Goal: Task Accomplishment & Management: Manage account settings

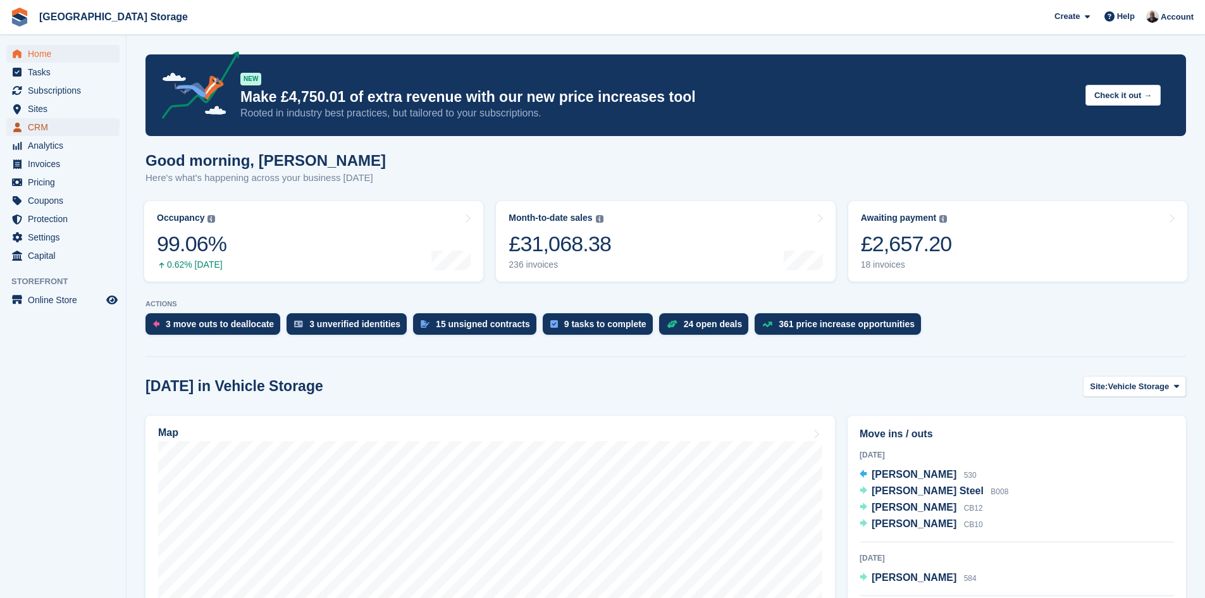
click at [40, 130] on span "CRM" at bounding box center [66, 127] width 76 height 18
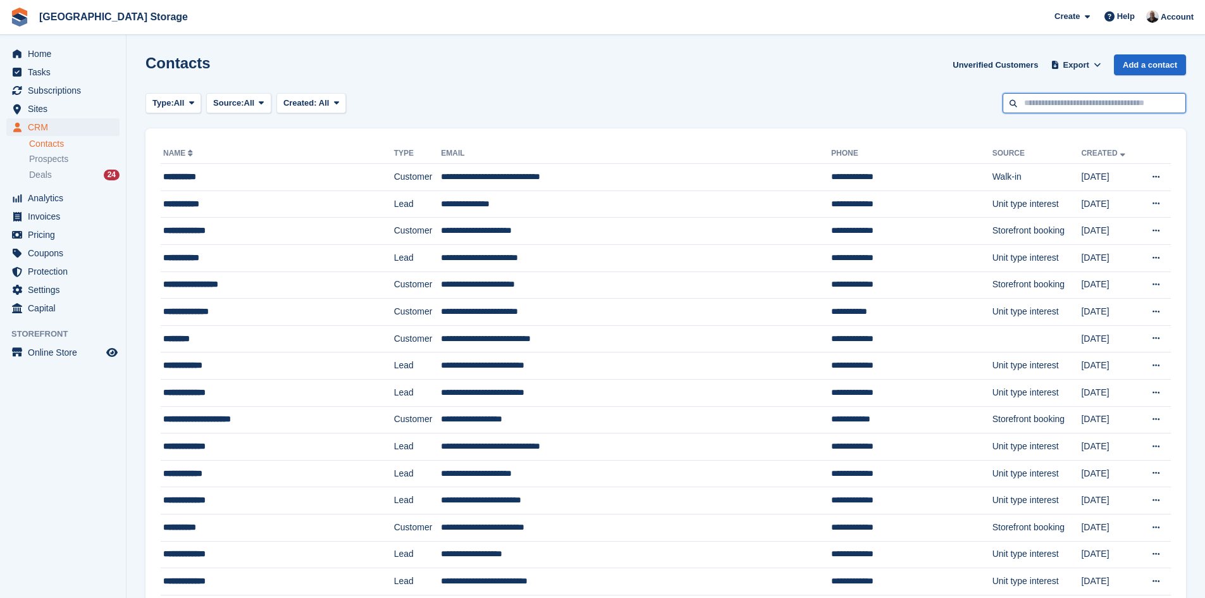
click at [1062, 112] on input "text" at bounding box center [1094, 103] width 183 height 21
type input "******"
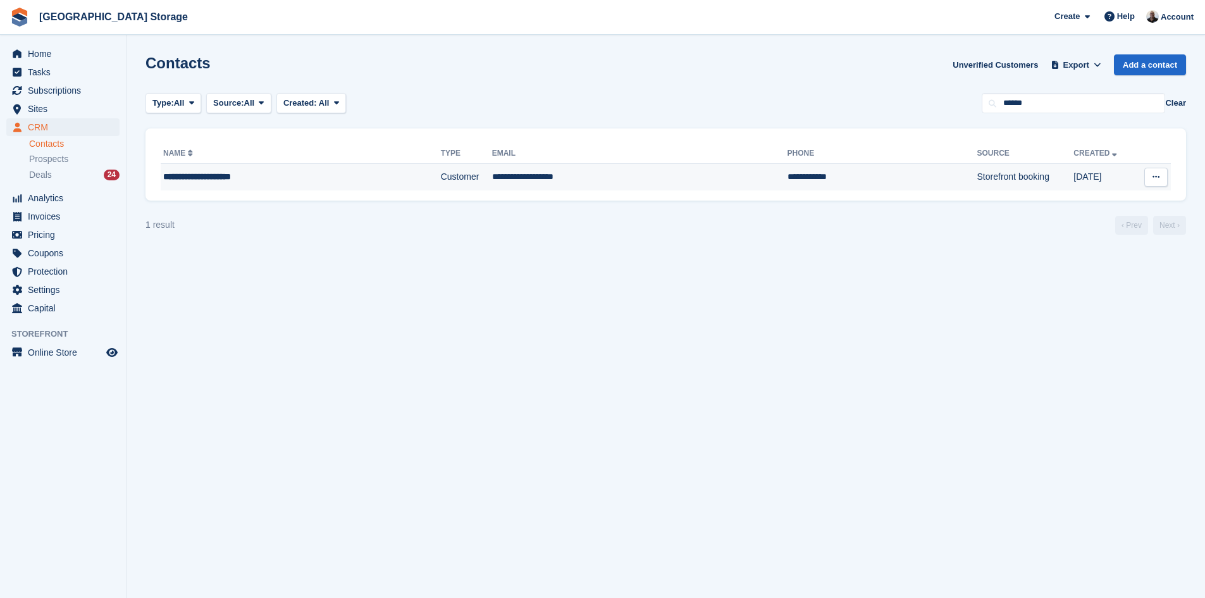
click at [199, 183] on td "**********" at bounding box center [301, 177] width 280 height 27
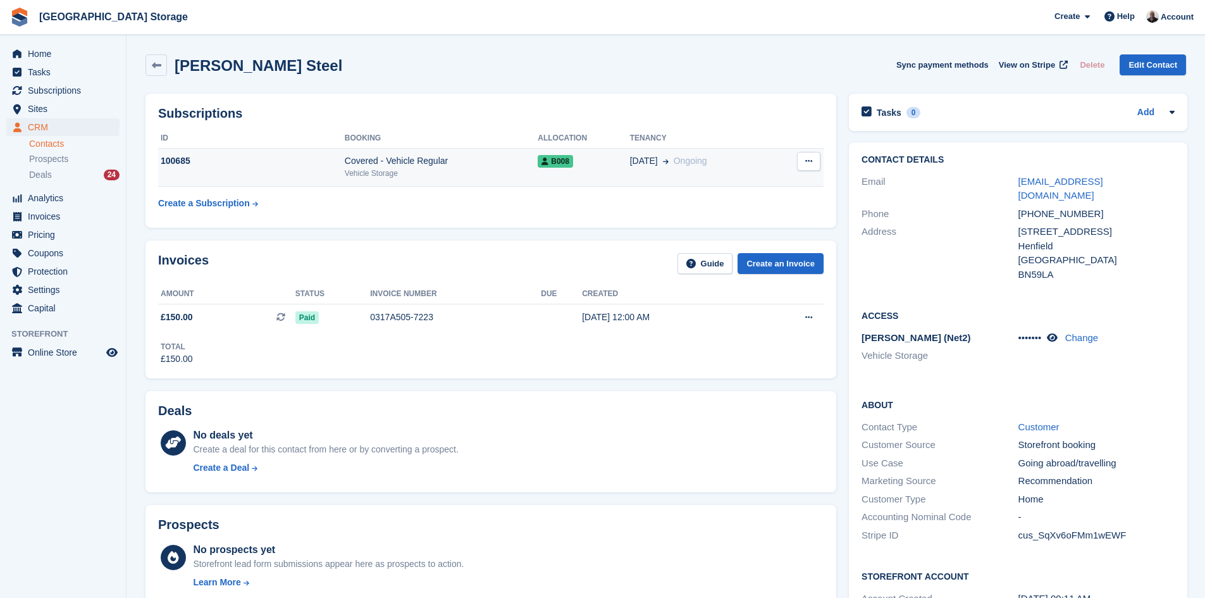
click at [217, 169] on td "100685" at bounding box center [251, 167] width 187 height 39
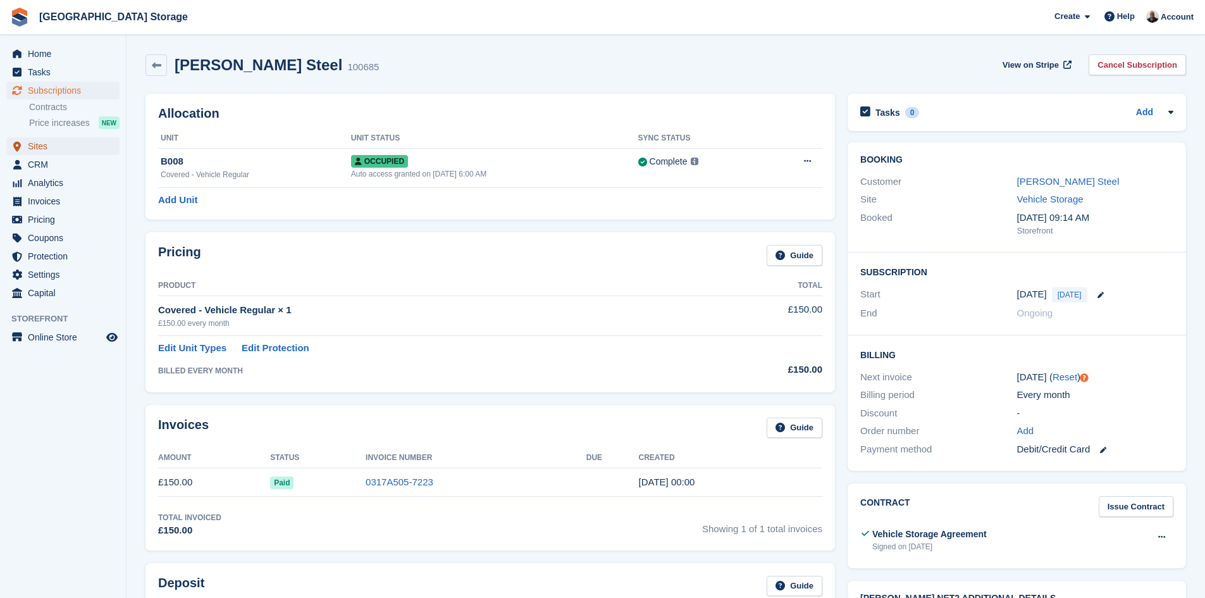
click at [35, 148] on span "Sites" at bounding box center [66, 146] width 76 height 18
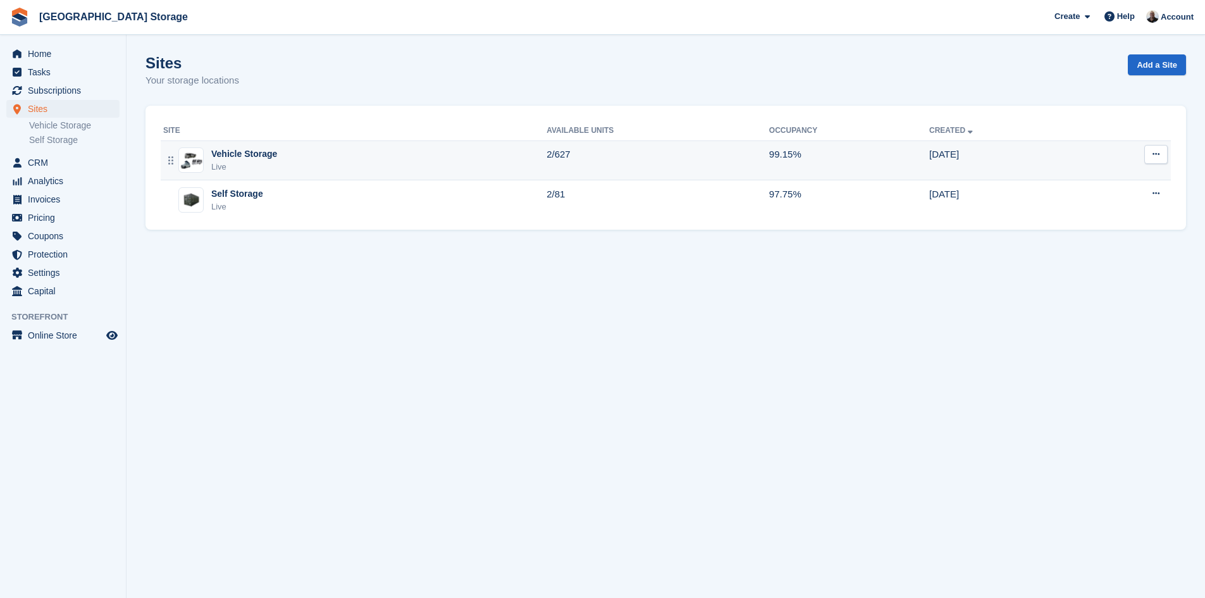
click at [229, 166] on div "Live" at bounding box center [244, 167] width 66 height 13
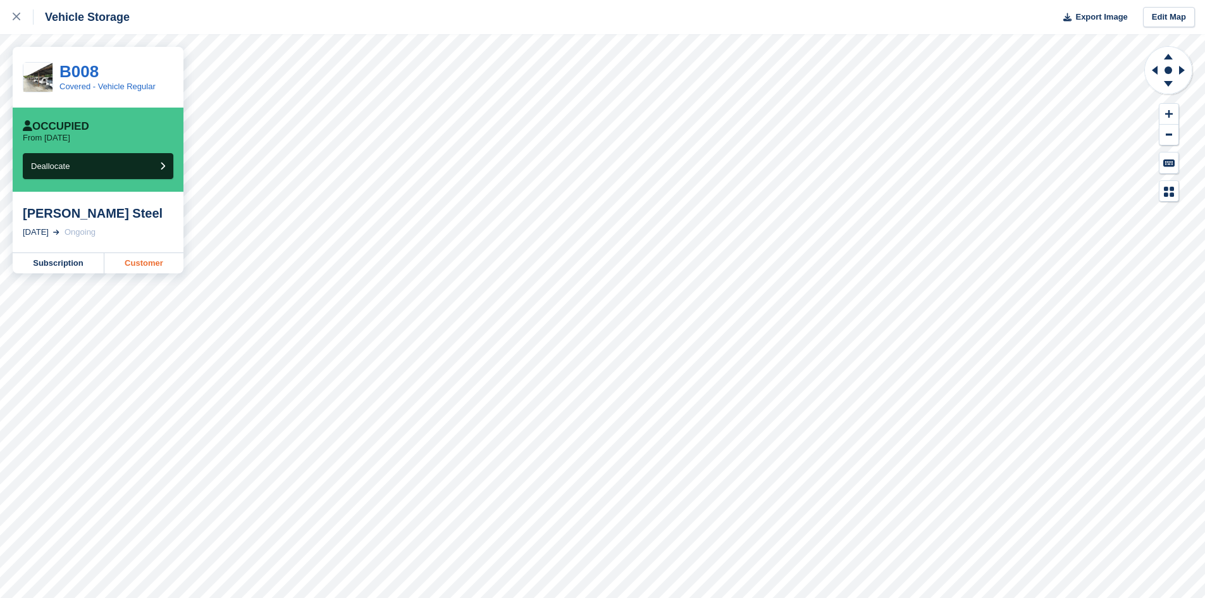
click at [128, 263] on link "Customer" at bounding box center [143, 263] width 79 height 20
click at [128, 264] on link "Customer" at bounding box center [143, 263] width 79 height 20
click at [49, 259] on link "Subscription" at bounding box center [59, 263] width 92 height 20
click at [156, 261] on link "Customer" at bounding box center [143, 263] width 79 height 20
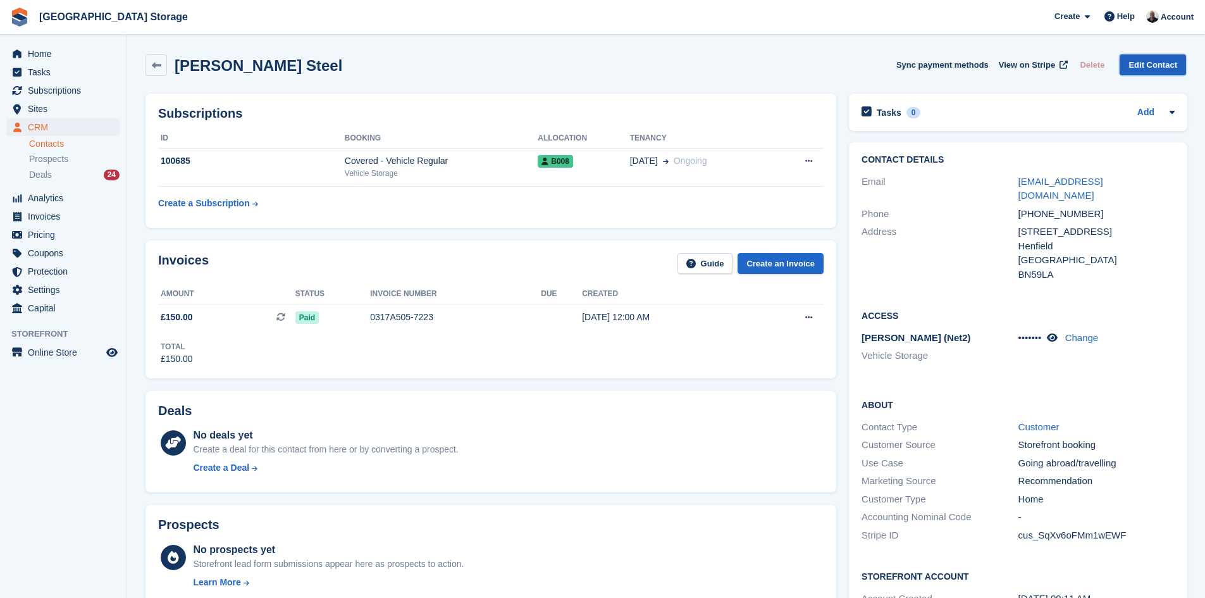
click at [1145, 65] on link "Edit Contact" at bounding box center [1153, 64] width 66 height 21
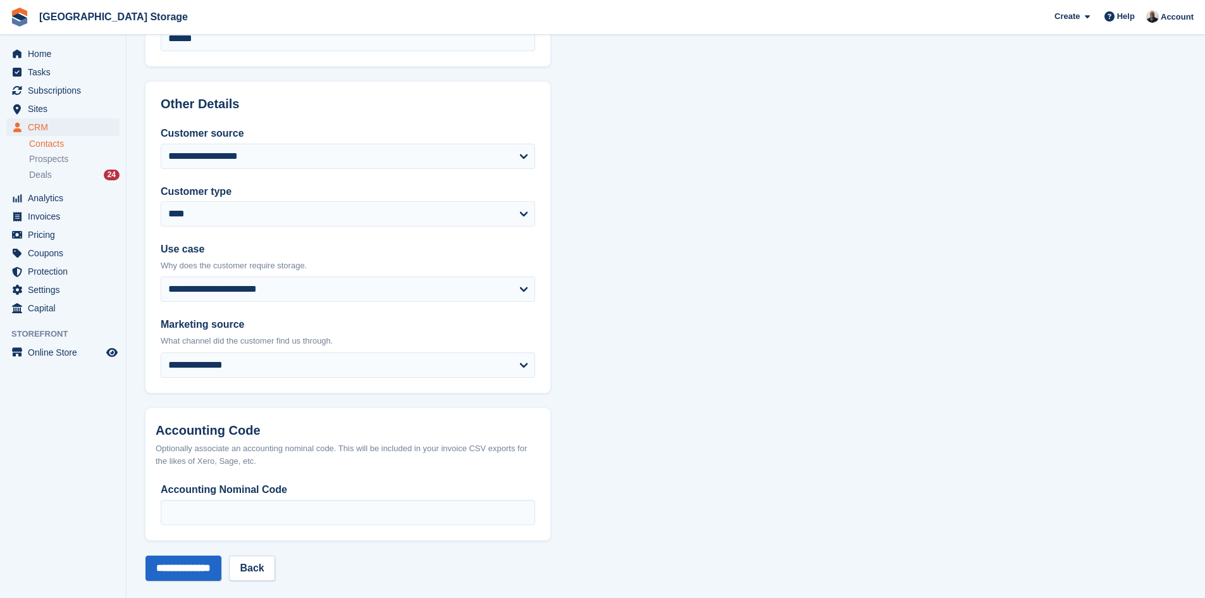
scroll to position [480, 0]
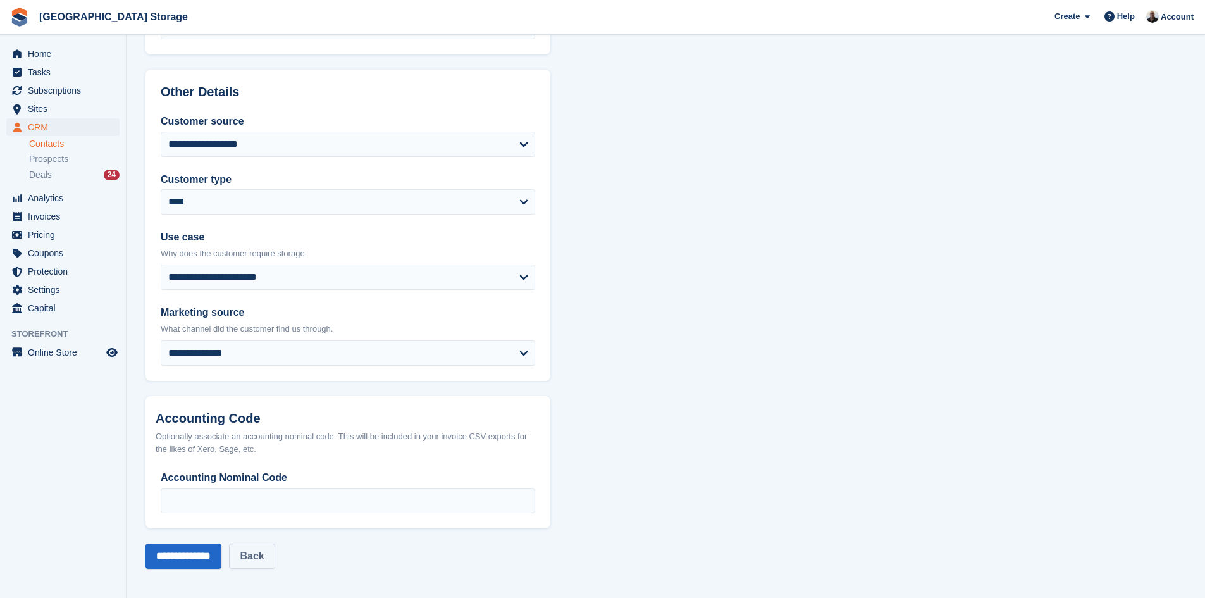
click at [262, 557] on link "Back" at bounding box center [252, 555] width 46 height 25
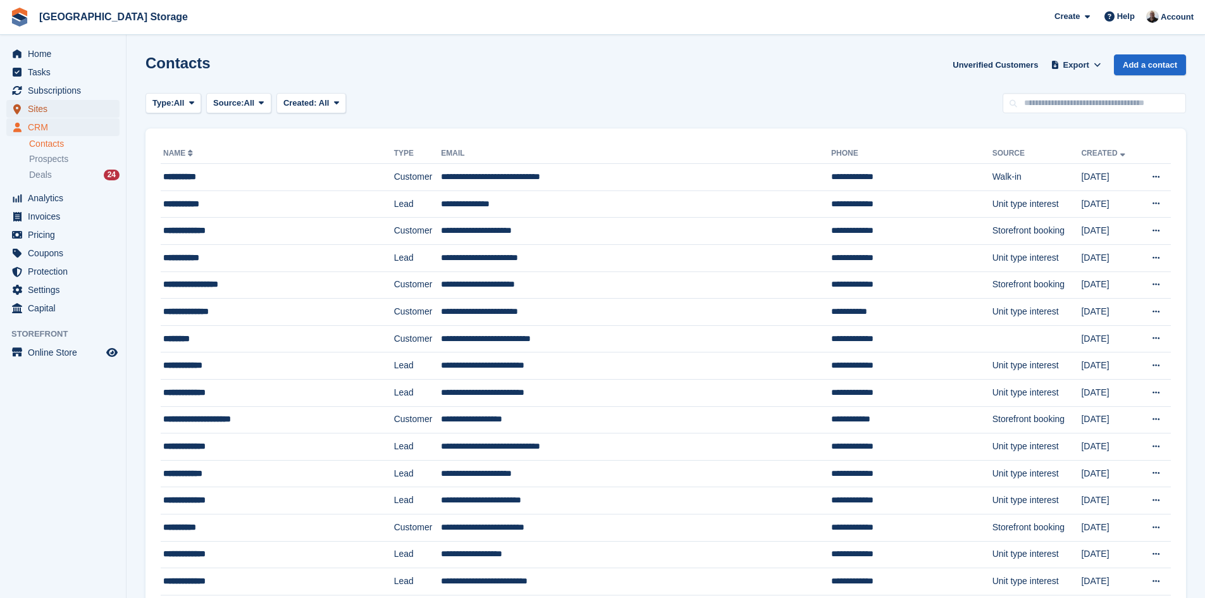
click at [35, 109] on span "Sites" at bounding box center [66, 109] width 76 height 18
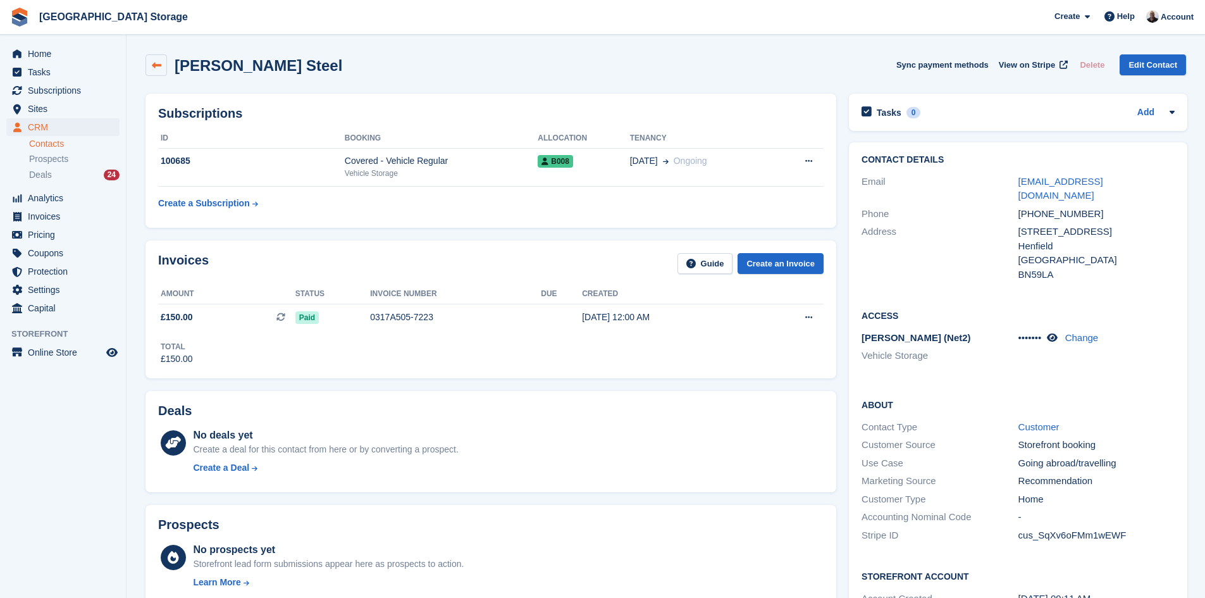
click at [154, 65] on icon at bounding box center [156, 65] width 9 height 9
click at [1092, 332] on link "Change" at bounding box center [1082, 337] width 34 height 11
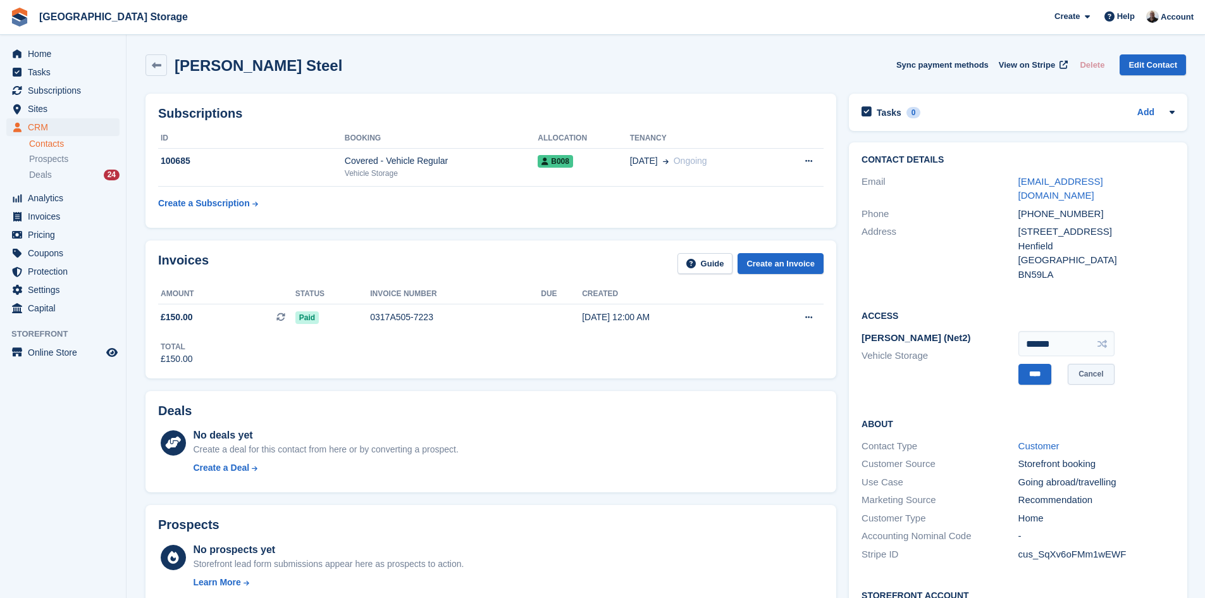
click at [1099, 364] on link "Cancel" at bounding box center [1091, 374] width 46 height 21
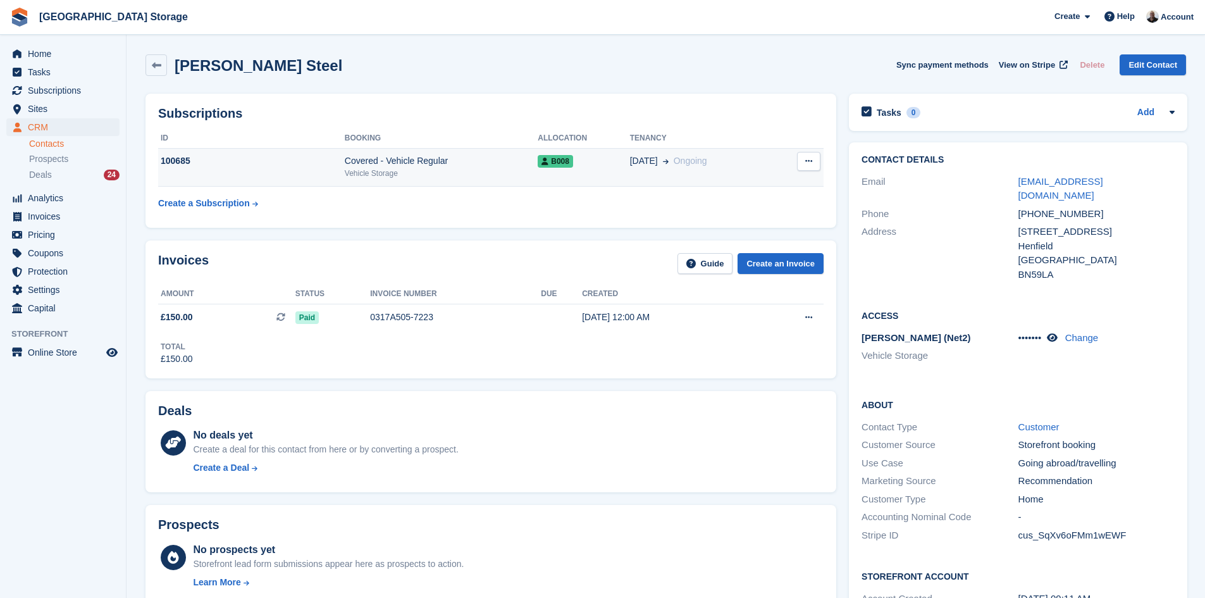
click at [230, 156] on div "100685" at bounding box center [251, 160] width 187 height 13
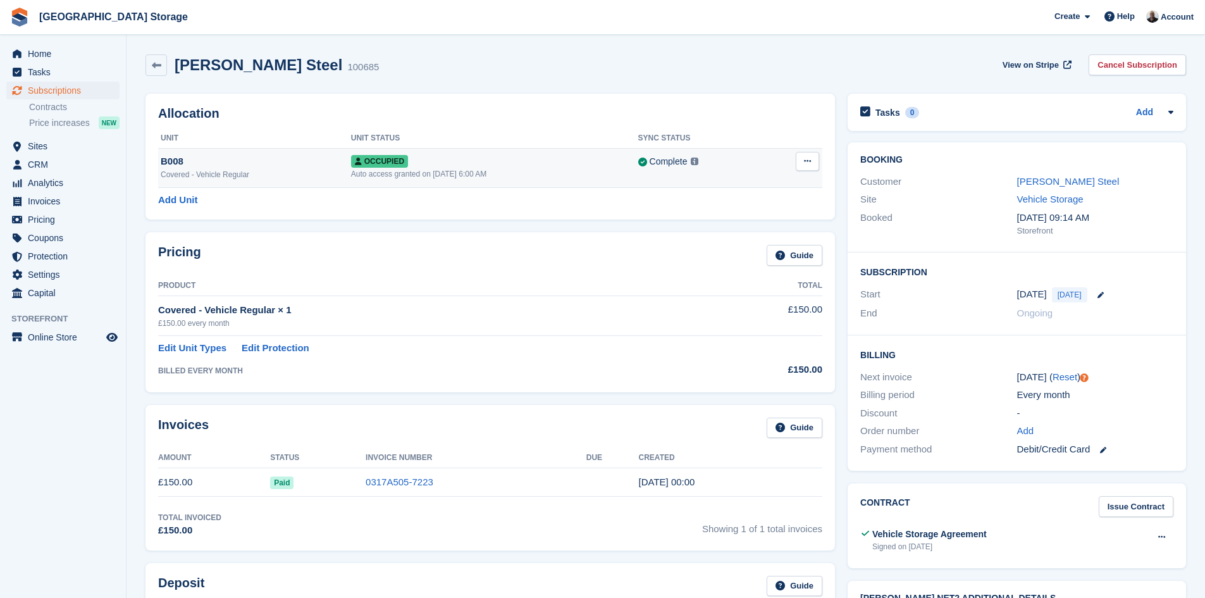
click at [805, 164] on icon at bounding box center [807, 161] width 7 height 8
click at [791, 94] on div "Allocation Unit Unit Status Sync Status B008 Covered - Vehicle Regular Occupied…" at bounding box center [489, 157] width 689 height 126
click at [158, 65] on icon at bounding box center [156, 65] width 9 height 9
click at [280, 175] on div "Covered - Vehicle Regular" at bounding box center [256, 174] width 190 height 11
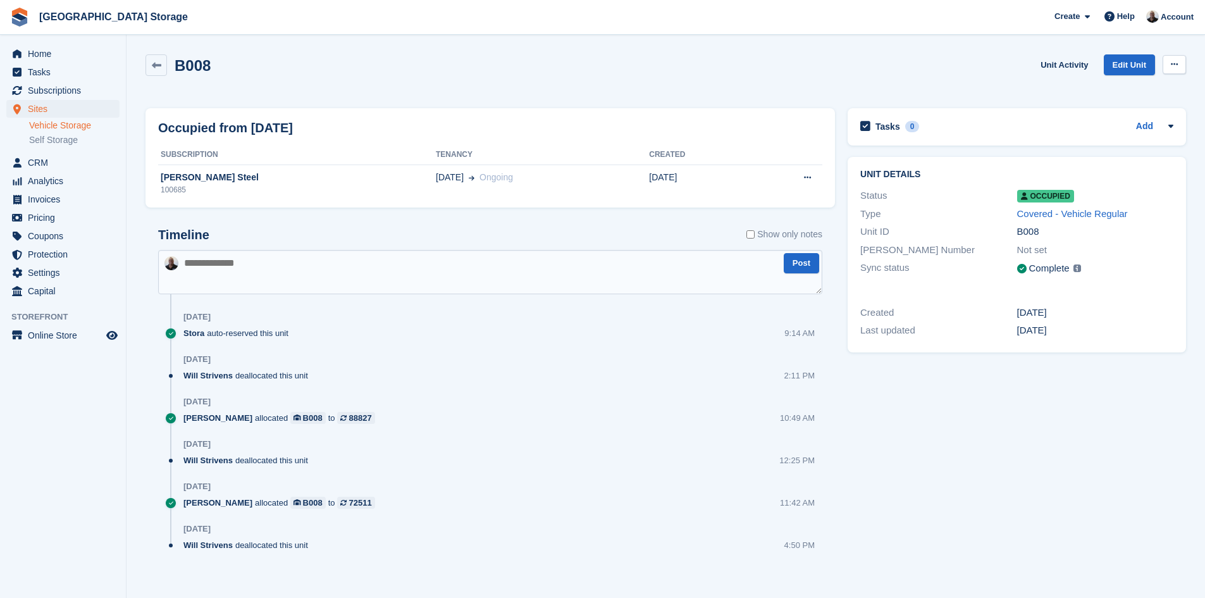
click at [1178, 63] on button at bounding box center [1174, 64] width 23 height 19
click at [667, 73] on div "B008 Unit Activity Edit Unit Overlock Repossess Deallocate" at bounding box center [665, 72] width 1041 height 36
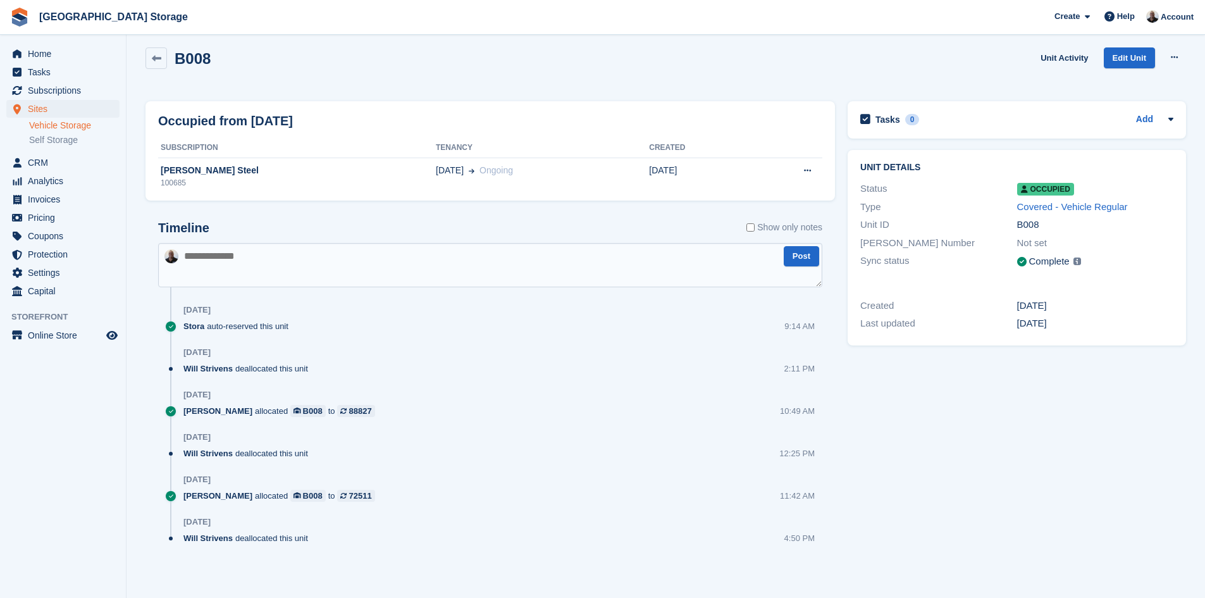
scroll to position [9, 0]
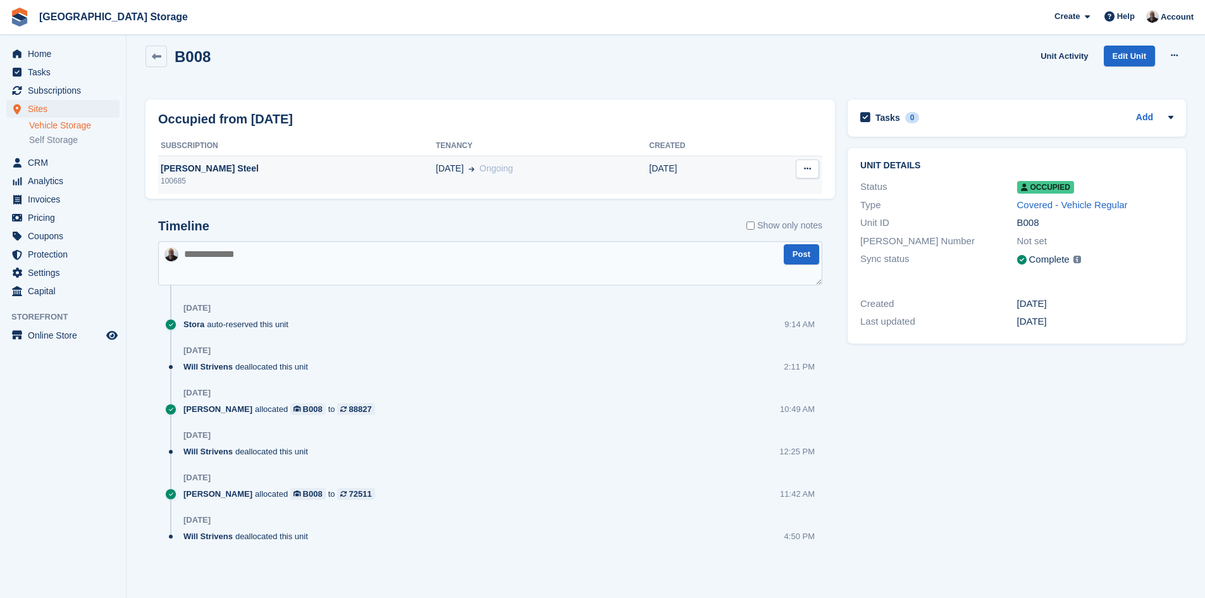
click at [803, 166] on button at bounding box center [807, 168] width 23 height 19
click at [804, 166] on icon at bounding box center [807, 168] width 7 height 8
click at [307, 173] on div "[PERSON_NAME] Steel" at bounding box center [297, 168] width 278 height 13
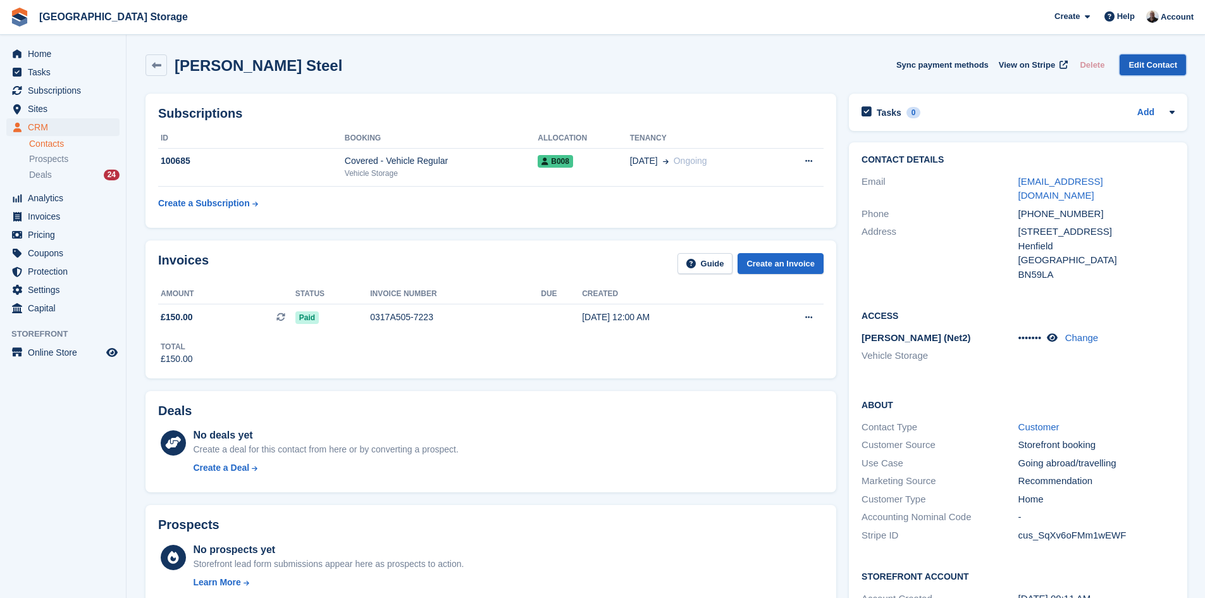
click at [1154, 67] on link "Edit Contact" at bounding box center [1153, 64] width 66 height 21
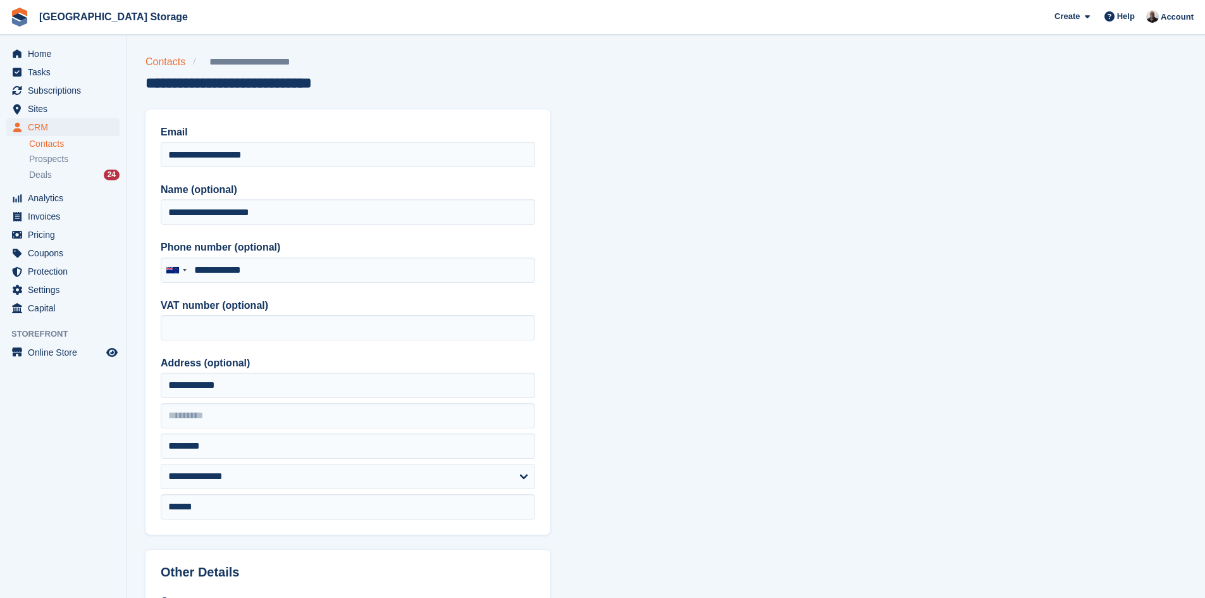
click at [175, 61] on link "Contacts" at bounding box center [168, 61] width 47 height 15
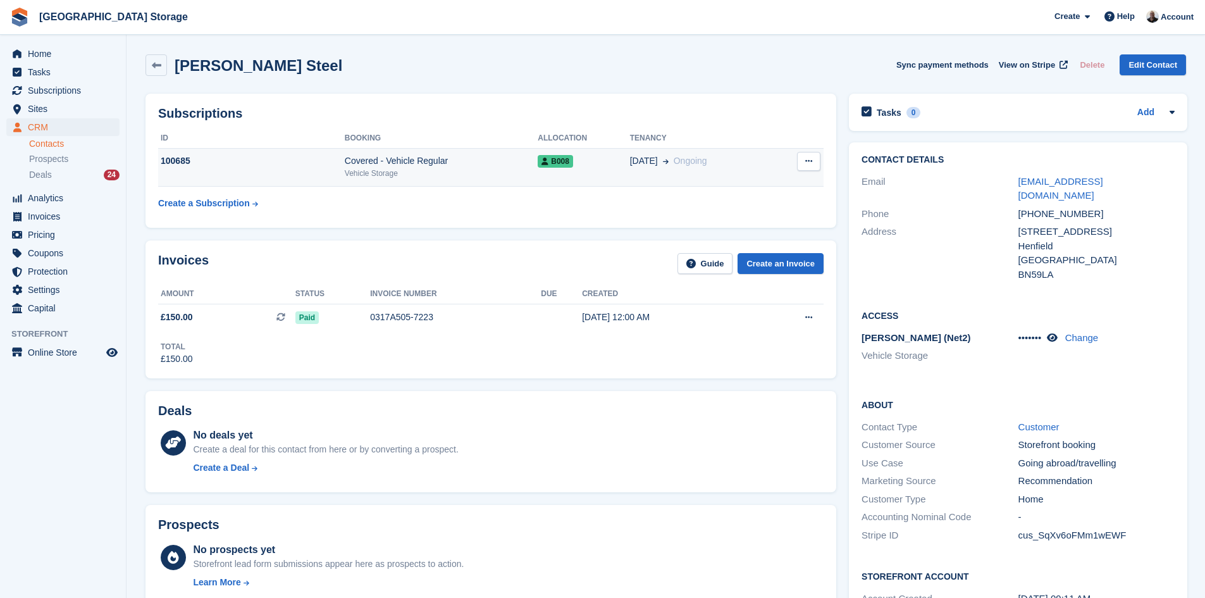
click at [814, 164] on button at bounding box center [808, 161] width 23 height 19
click at [232, 168] on div "100685" at bounding box center [251, 160] width 187 height 13
click at [1054, 333] on icon at bounding box center [1052, 337] width 11 height 9
click at [1059, 333] on icon at bounding box center [1061, 337] width 12 height 9
click at [44, 123] on span "CRM" at bounding box center [66, 127] width 76 height 18
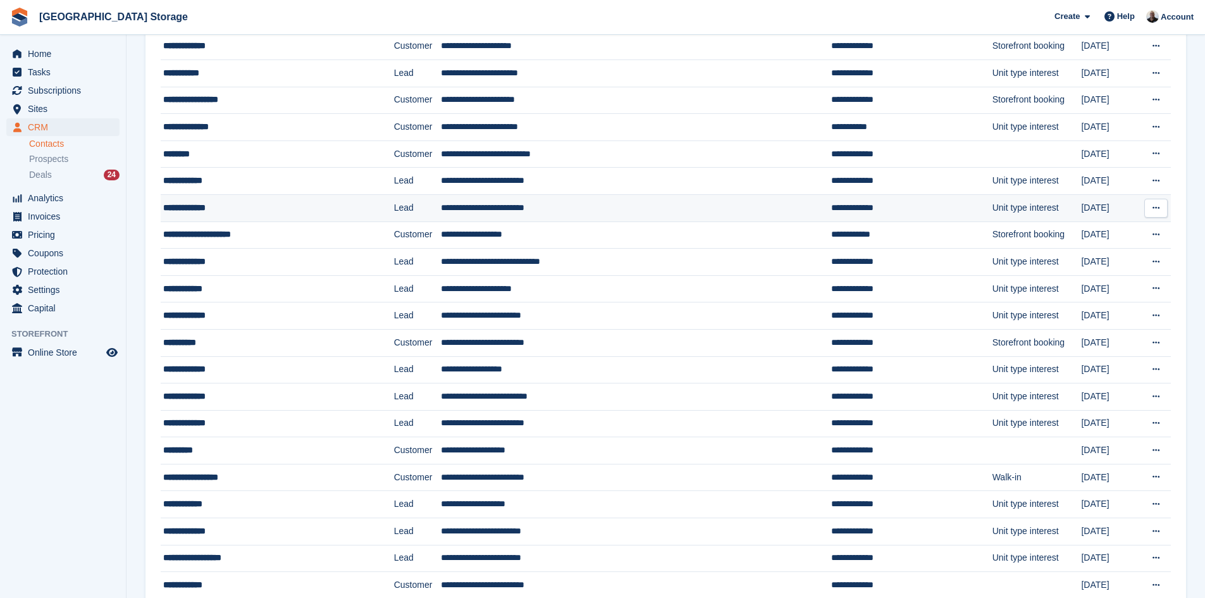
scroll to position [190, 0]
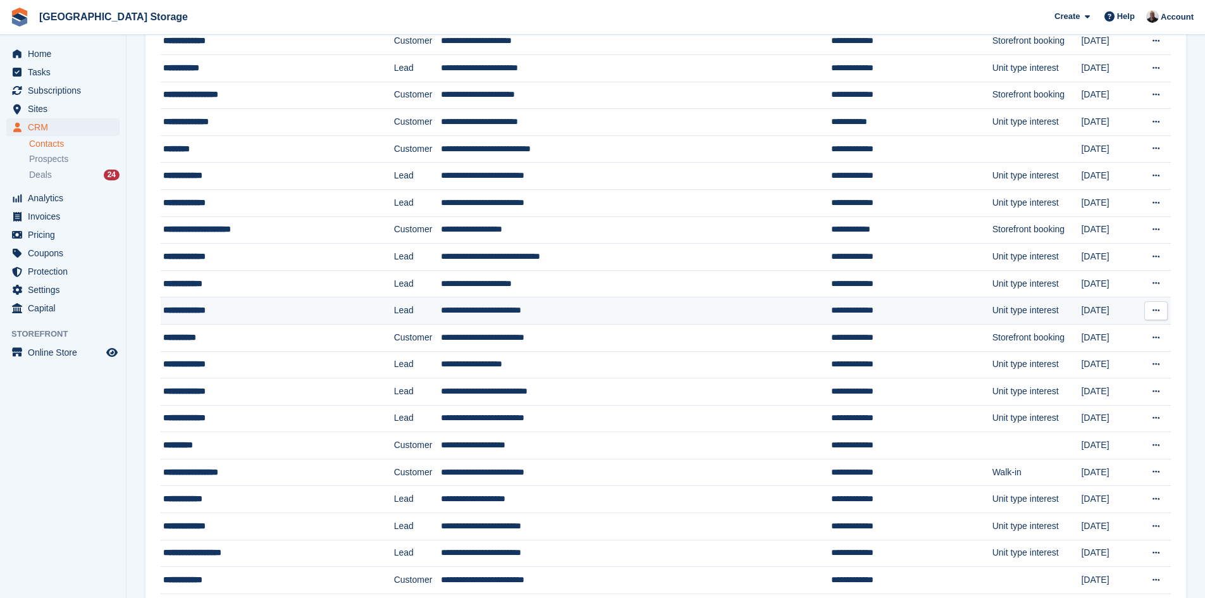
click at [245, 319] on td "**********" at bounding box center [277, 310] width 233 height 27
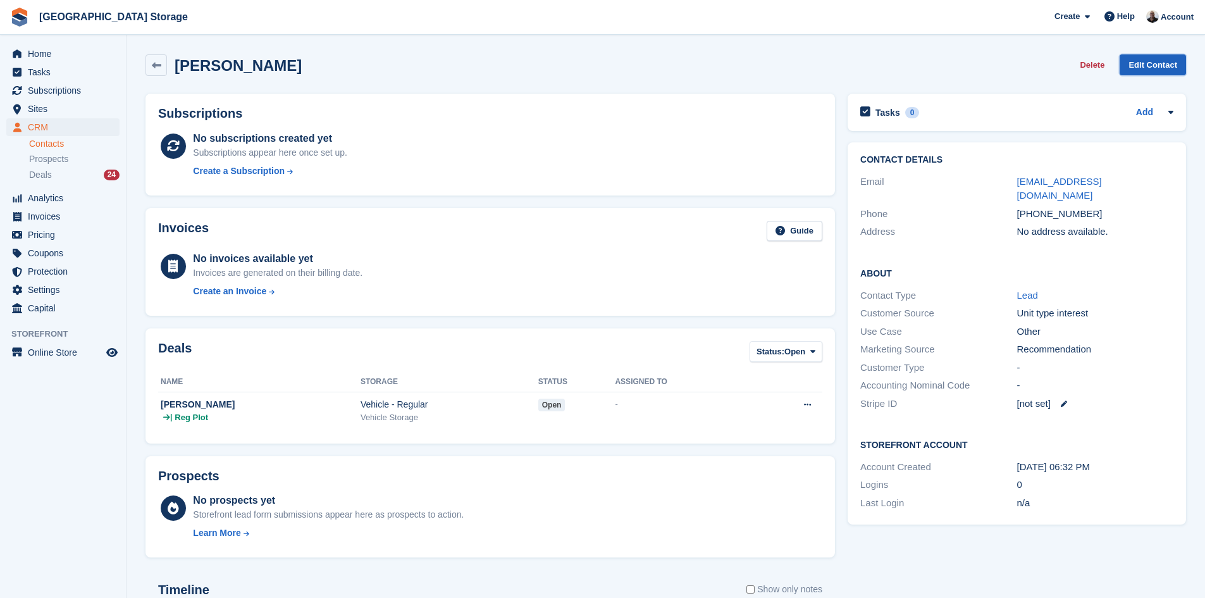
click at [1143, 63] on link "Edit Contact" at bounding box center [1153, 64] width 66 height 21
click at [56, 91] on span "Subscriptions" at bounding box center [66, 91] width 76 height 18
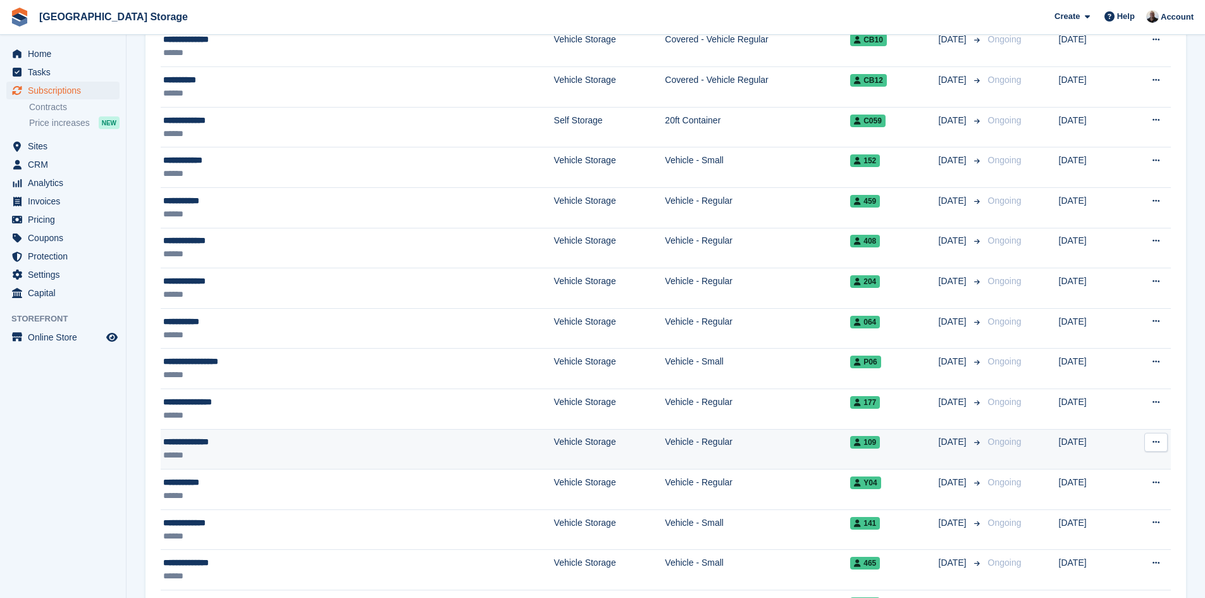
scroll to position [190, 0]
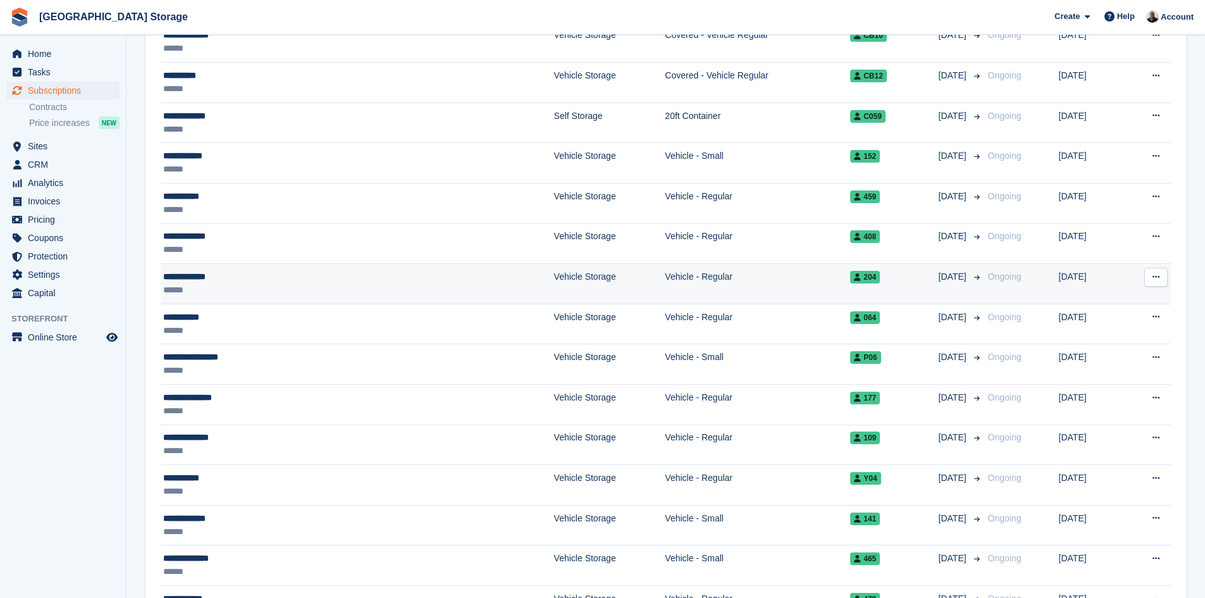
click at [283, 280] on div "**********" at bounding box center [271, 276] width 217 height 13
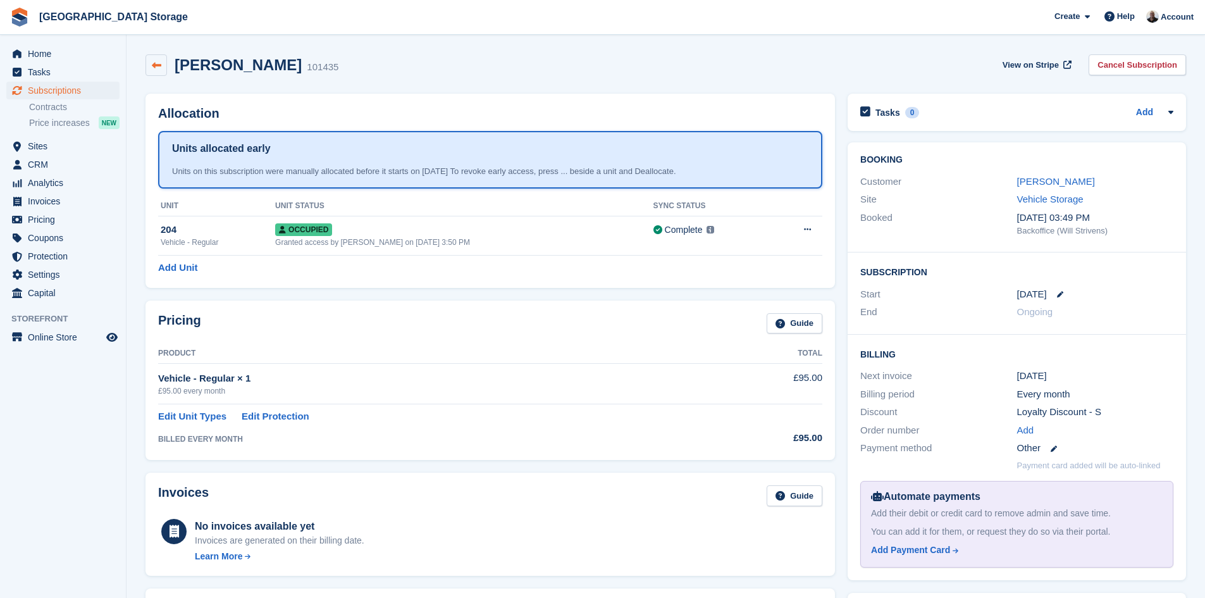
click at [158, 63] on icon at bounding box center [156, 65] width 9 height 9
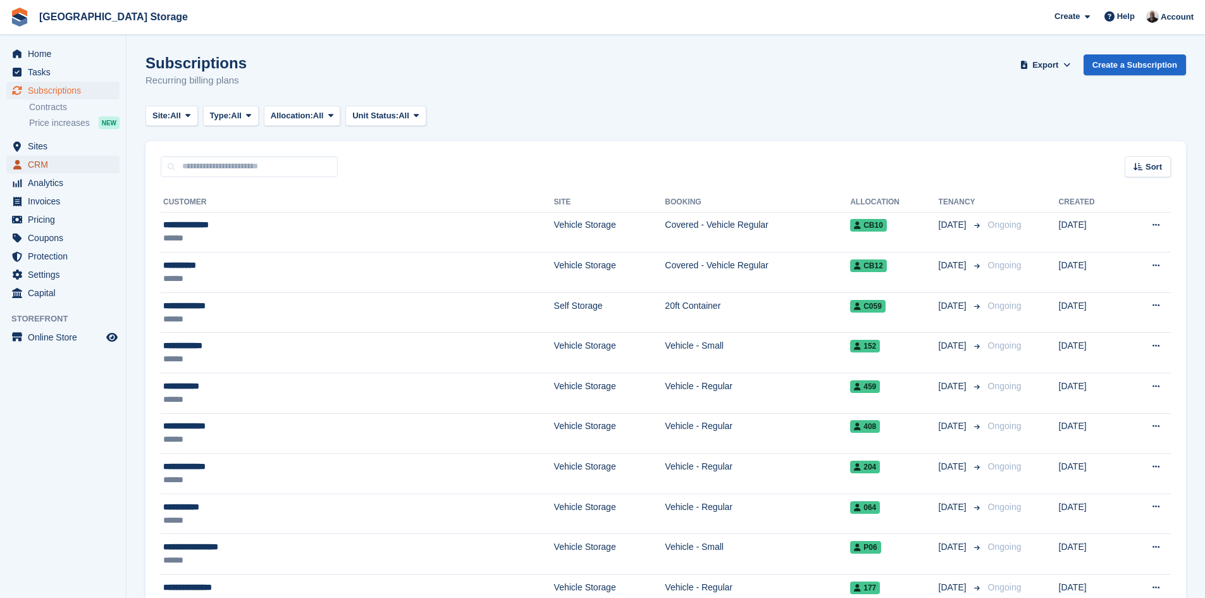
click at [49, 166] on span "CRM" at bounding box center [66, 165] width 76 height 18
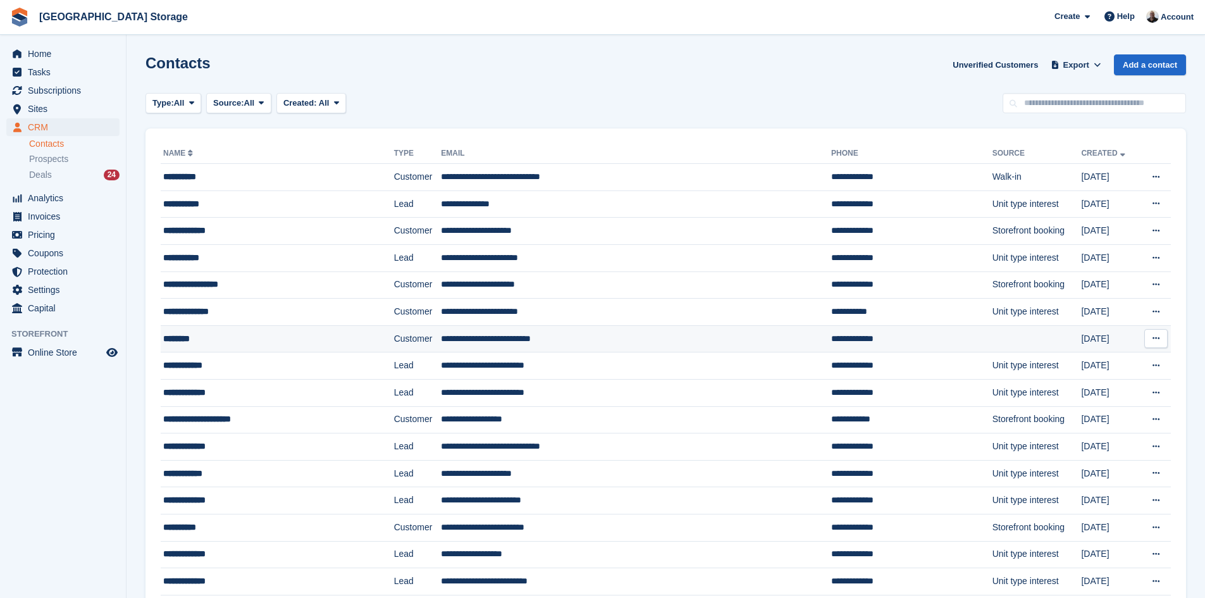
click at [279, 342] on div "********" at bounding box center [256, 338] width 187 height 13
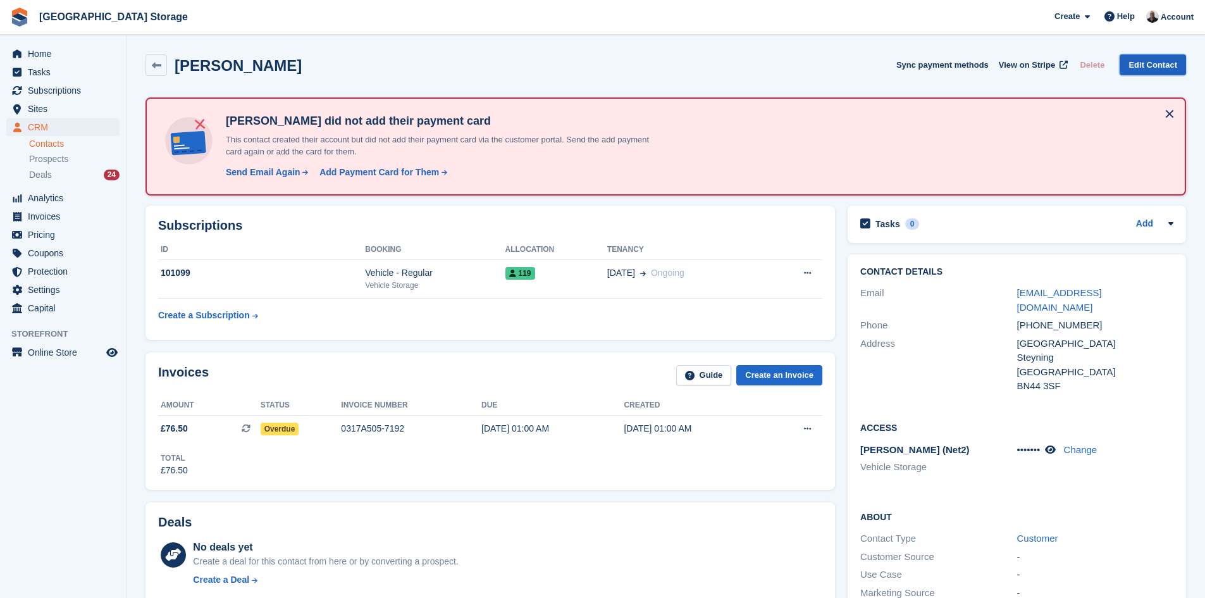
click at [1166, 67] on link "Edit Contact" at bounding box center [1153, 64] width 66 height 21
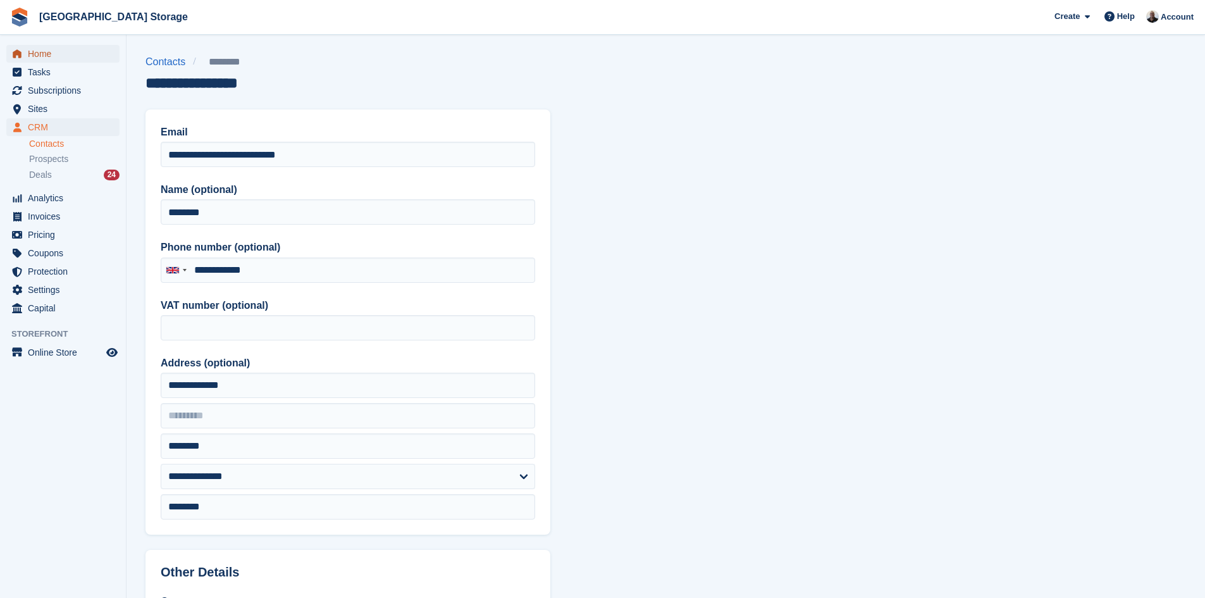
click at [39, 55] on span "Home" at bounding box center [66, 54] width 76 height 18
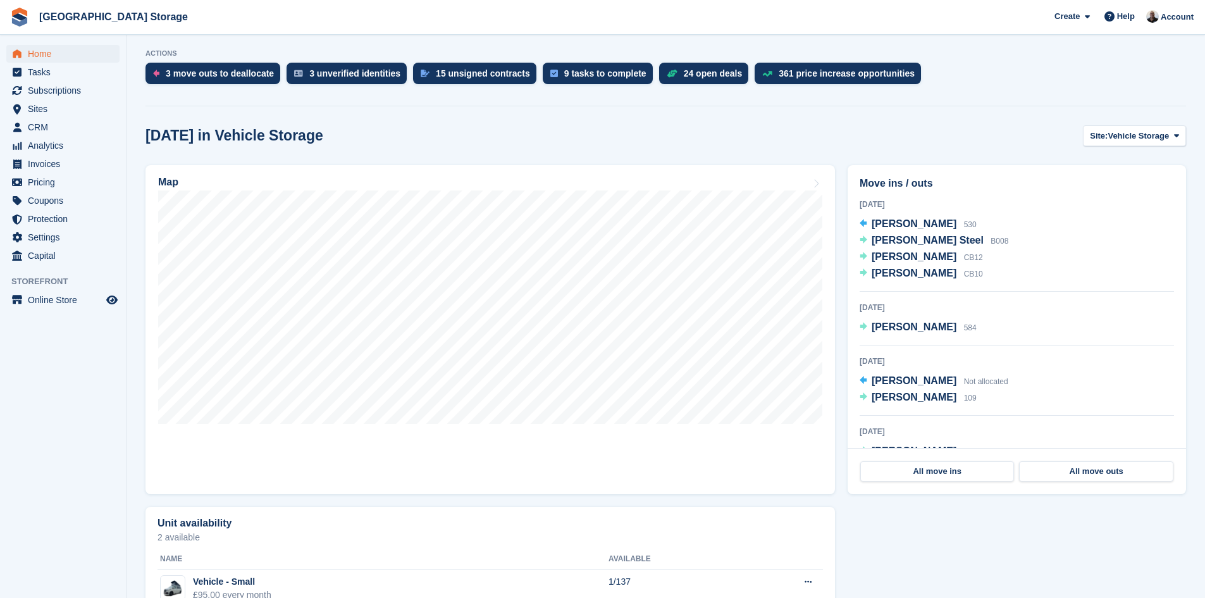
scroll to position [238, 0]
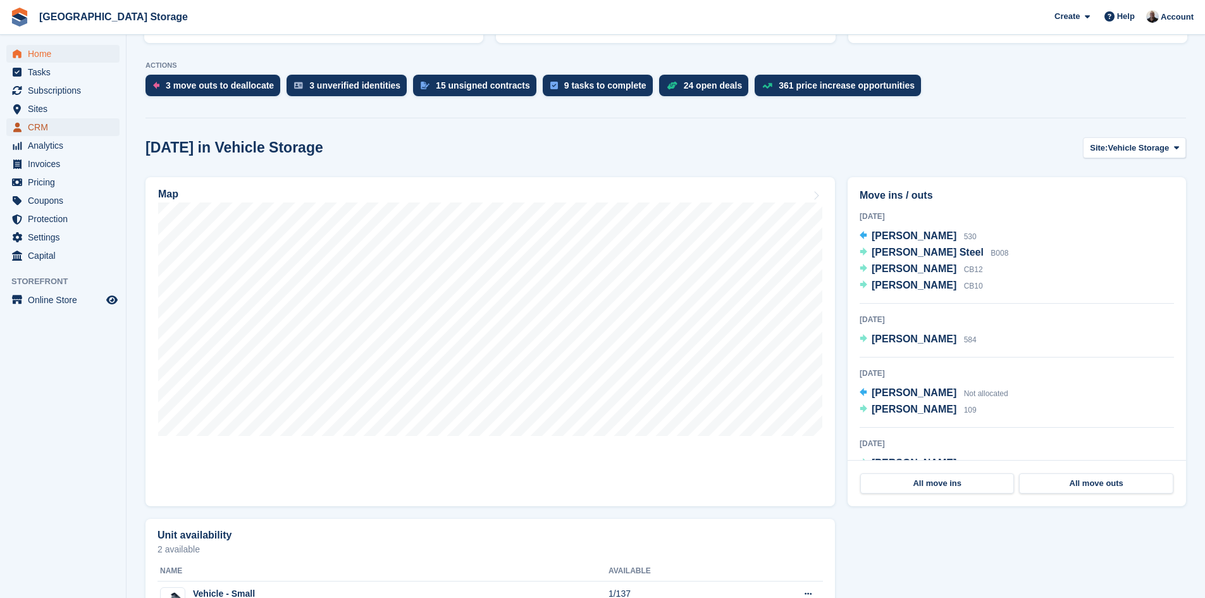
click at [37, 128] on span "CRM" at bounding box center [66, 127] width 76 height 18
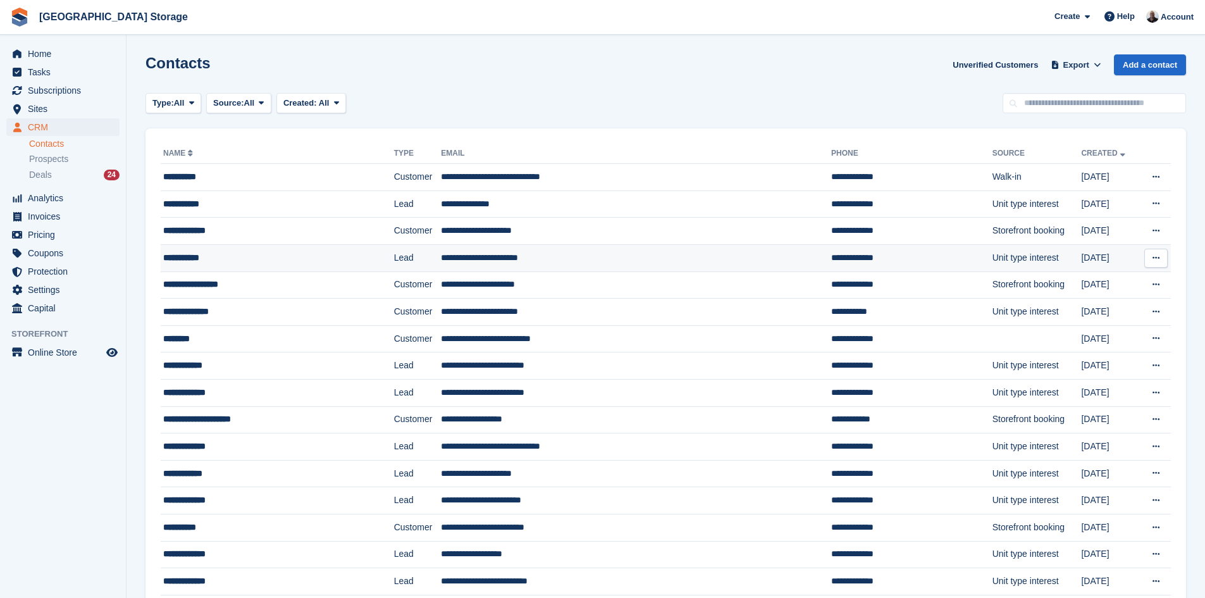
click at [394, 268] on td "Lead" at bounding box center [417, 257] width 47 height 27
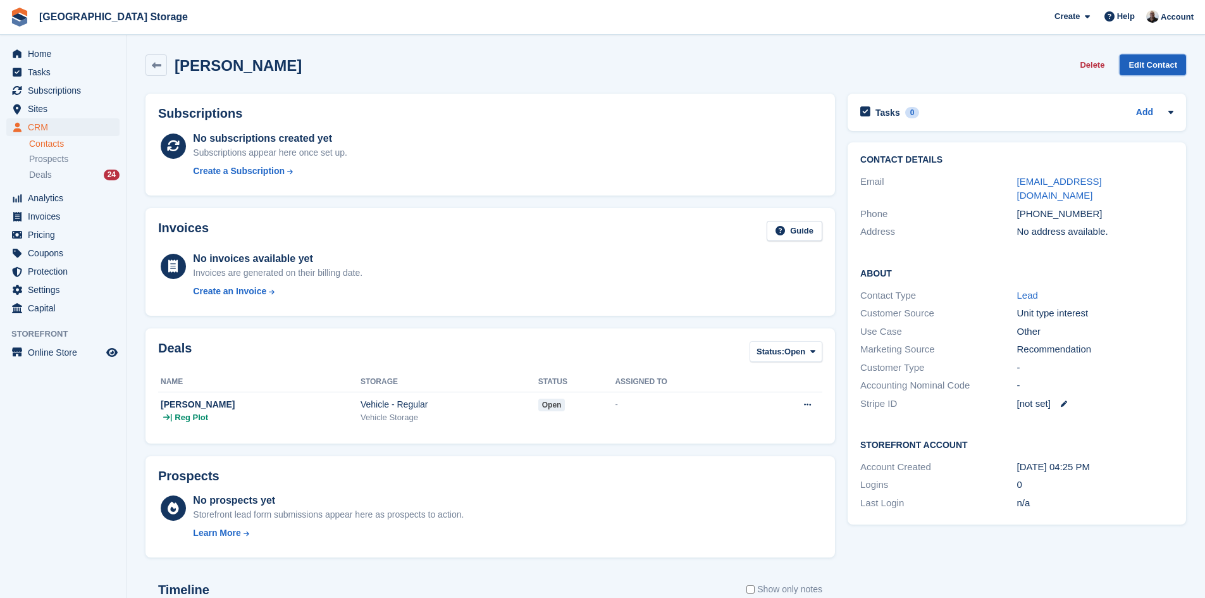
click at [1158, 63] on link "Edit Contact" at bounding box center [1153, 64] width 66 height 21
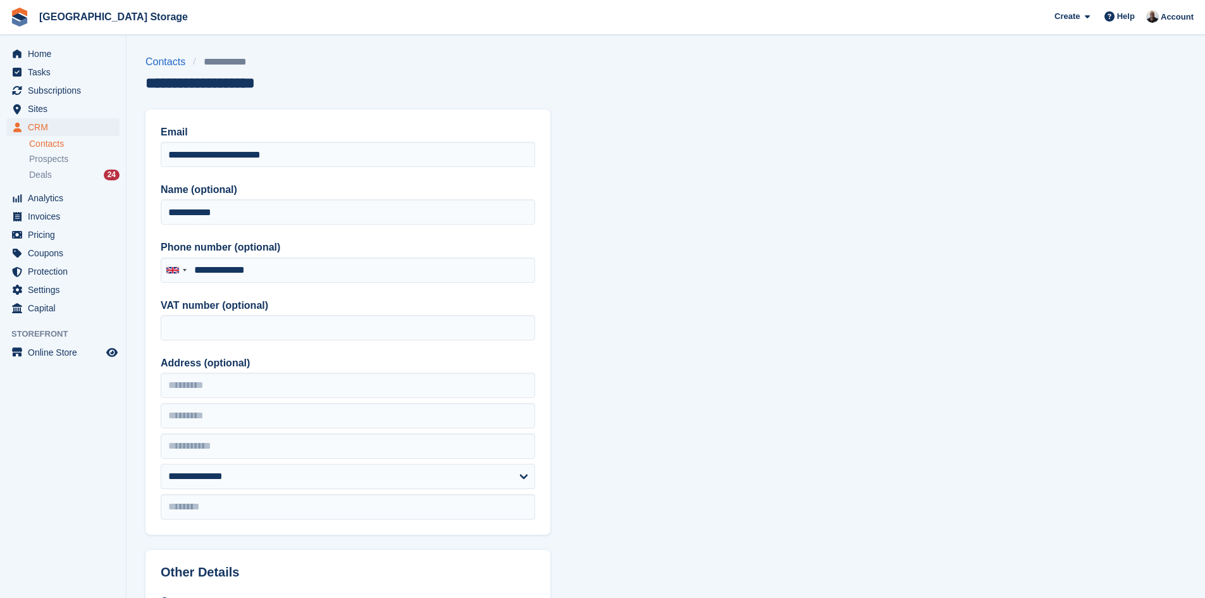
type input "**********"
click at [171, 65] on link "Contacts" at bounding box center [168, 61] width 47 height 15
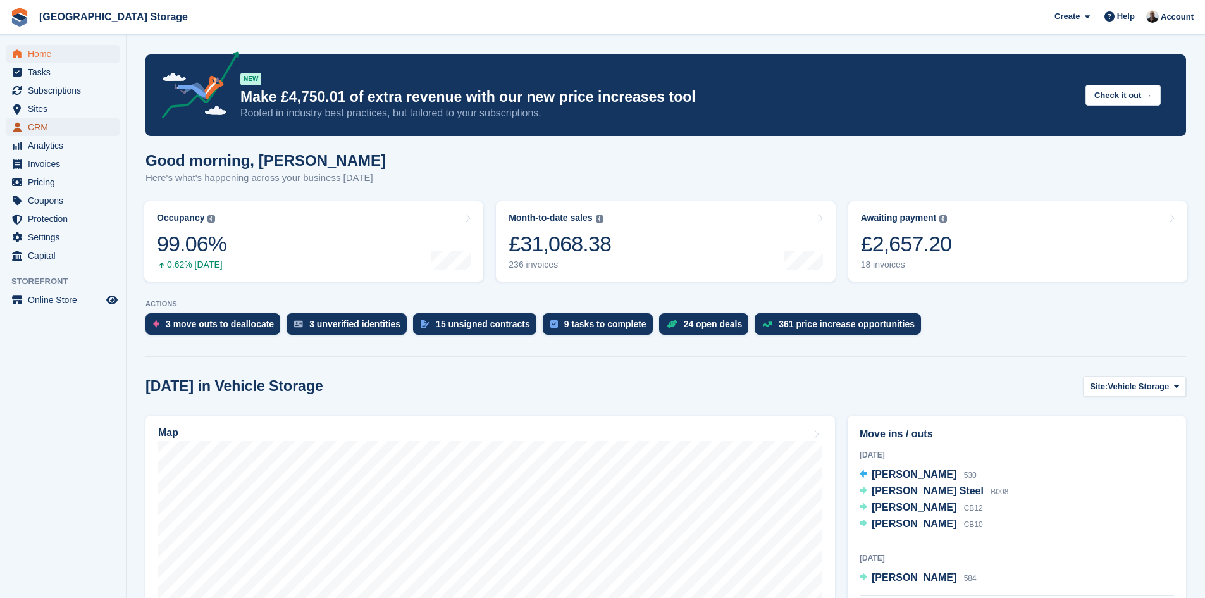
click at [40, 132] on span "CRM" at bounding box center [66, 127] width 76 height 18
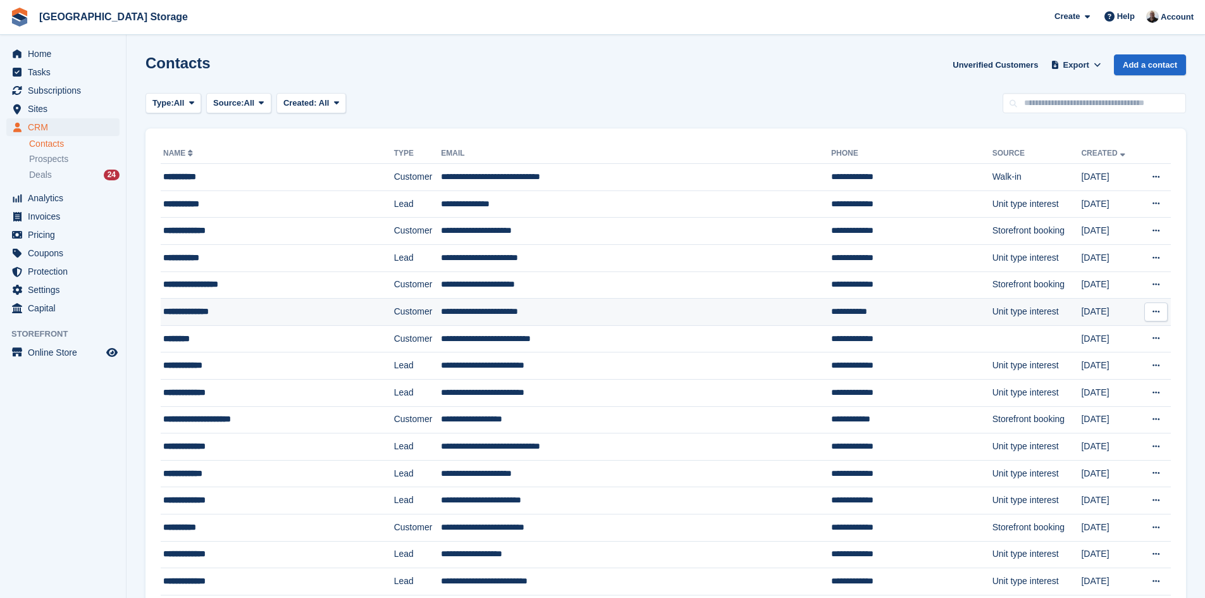
click at [466, 315] on td "**********" at bounding box center [636, 312] width 390 height 27
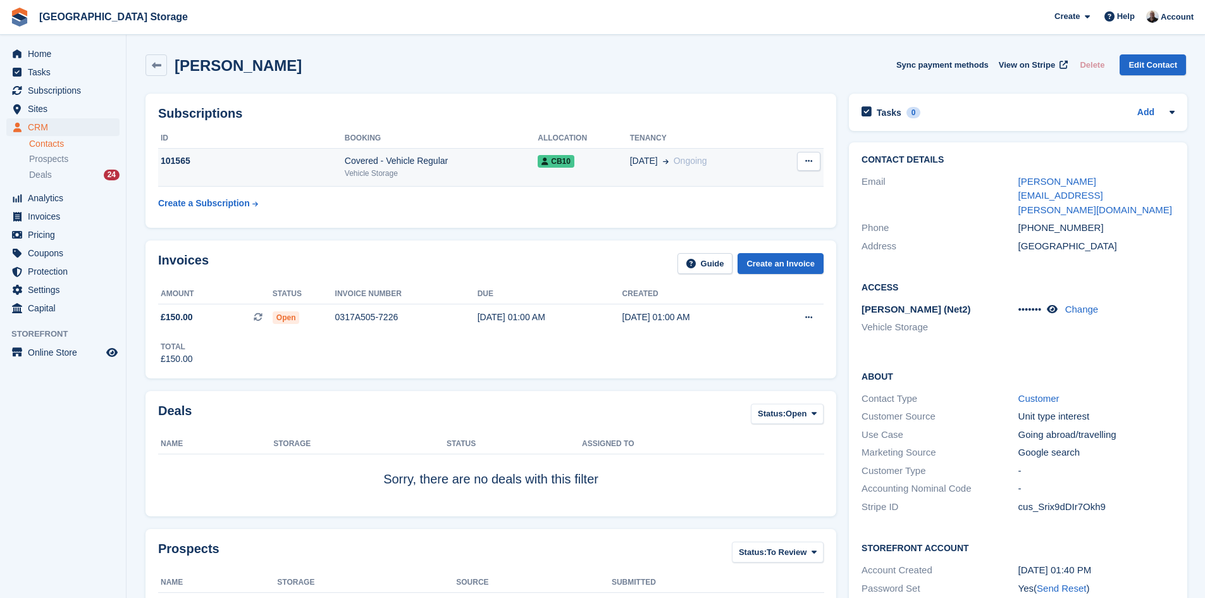
click at [211, 162] on div "101565" at bounding box center [251, 160] width 187 height 13
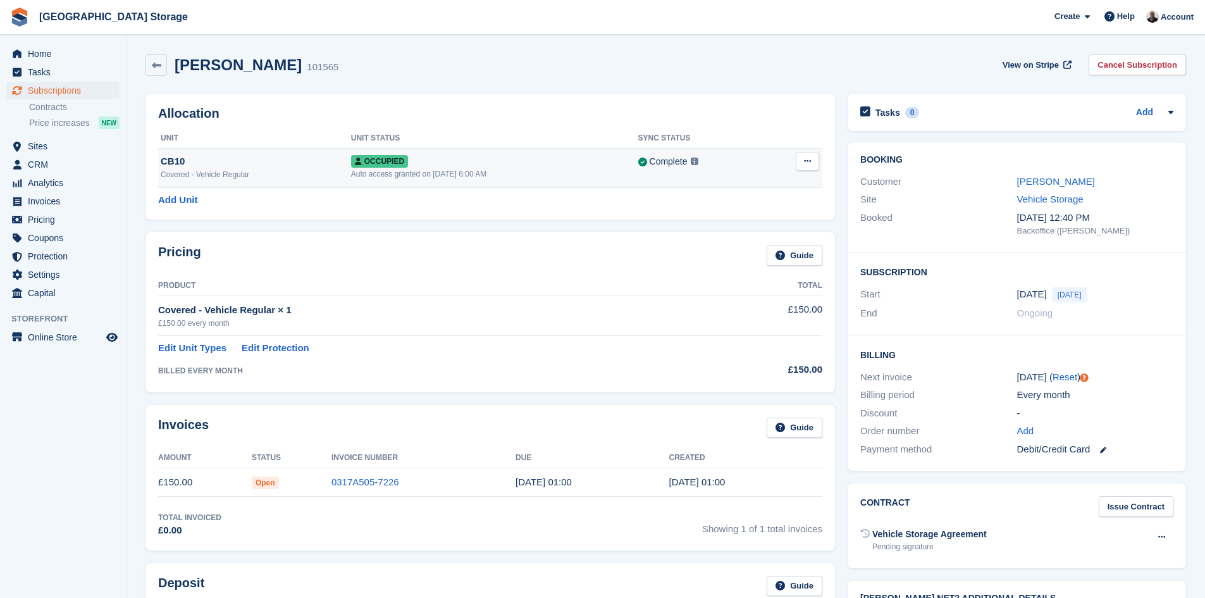
click at [265, 163] on div "CB10" at bounding box center [256, 161] width 190 height 15
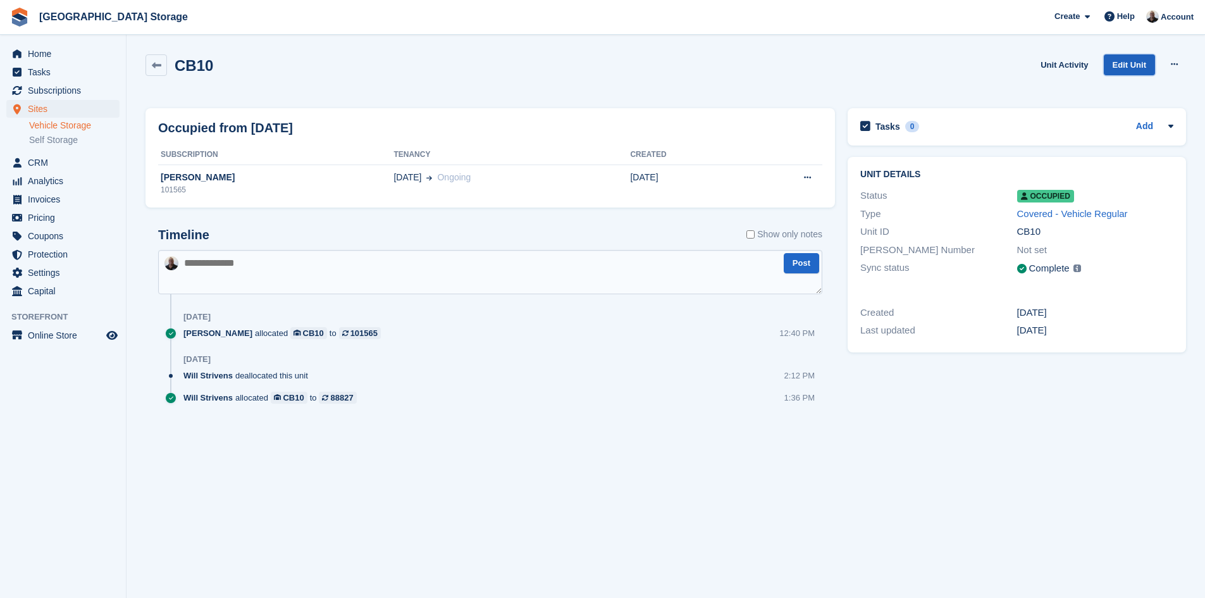
click at [1141, 59] on link "Edit Unit" at bounding box center [1129, 64] width 51 height 21
